Goal: Information Seeking & Learning: Understand process/instructions

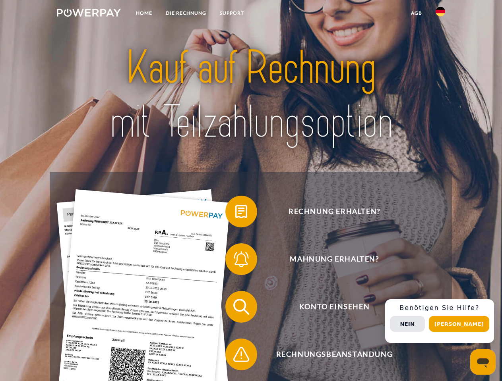
click at [89, 14] on img at bounding box center [89, 13] width 64 height 8
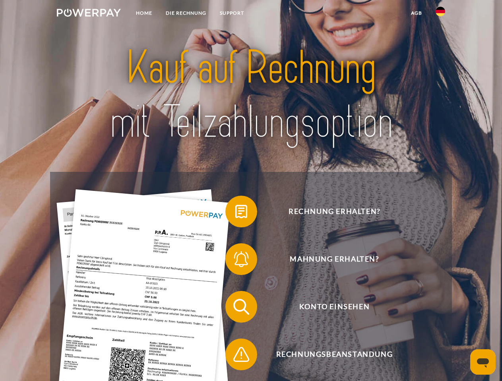
click at [440, 14] on img at bounding box center [441, 12] width 10 height 10
click at [416, 13] on link "agb" at bounding box center [416, 13] width 25 height 14
click at [235, 213] on span at bounding box center [229, 212] width 40 height 40
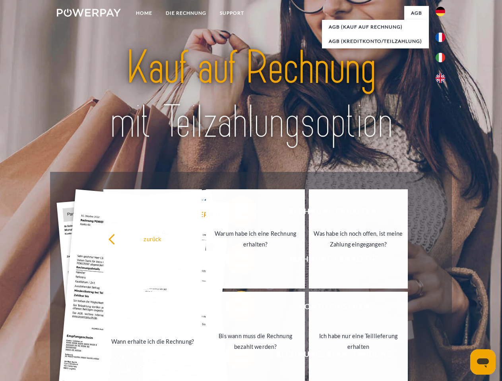
click at [235, 261] on div "zurück Warum habe ich eine Rechnung erhalten? Was habe ich noch offen, ist mein…" at bounding box center [255, 290] width 321 height 205
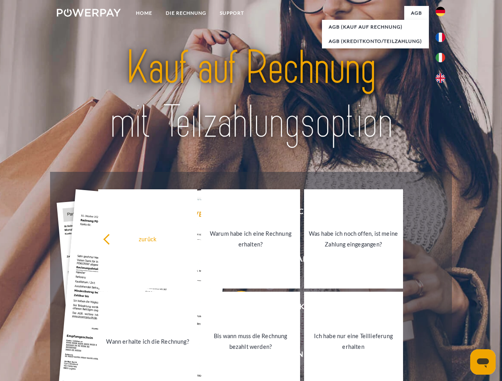
click at [235, 309] on link "Bis wann muss die Rechnung bezahlt werden?" at bounding box center [250, 341] width 99 height 99
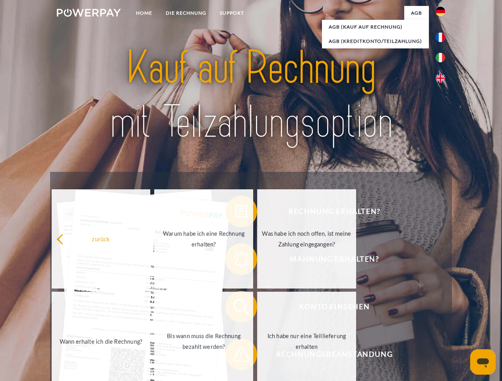
click at [235, 356] on span at bounding box center [229, 355] width 40 height 40
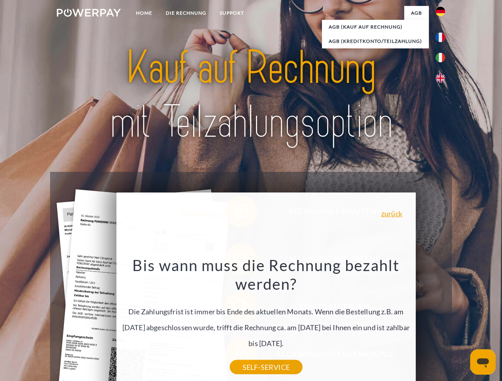
click at [442, 321] on div "Rechnung erhalten? Mahnung erhalten? Konto einsehen" at bounding box center [250, 331] width 401 height 318
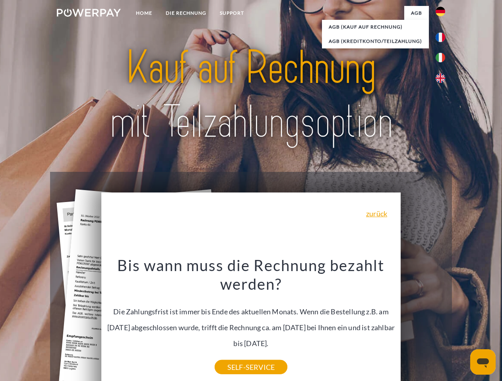
click at [423, 323] on span "Konto einsehen" at bounding box center [334, 307] width 195 height 32
click at [462, 324] on header "Home DIE RECHNUNG SUPPORT" at bounding box center [251, 274] width 502 height 549
